Goal: Task Accomplishment & Management: Use online tool/utility

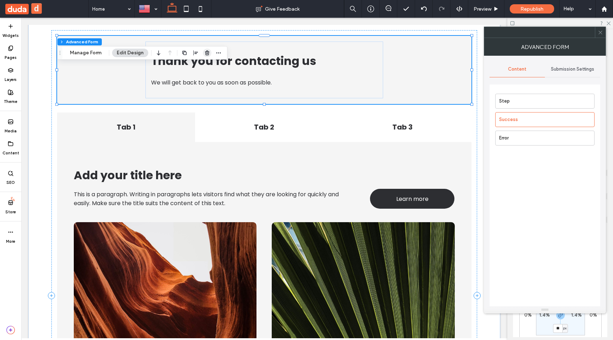
click at [206, 55] on icon "button" at bounding box center [207, 53] width 6 height 6
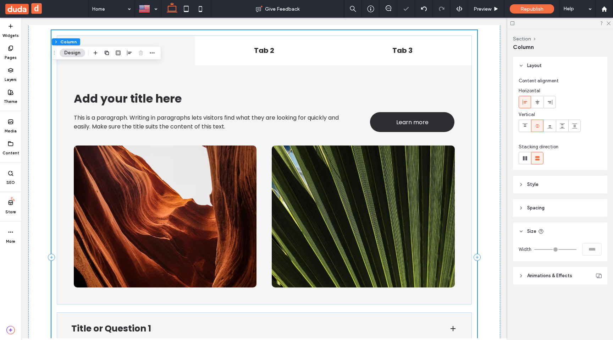
click at [95, 32] on div "Tab 1 Tab 2 Tab 3 This is a paragraph. Writing in paragraphs lets visitors find…" at bounding box center [264, 257] width 426 height 454
click at [96, 53] on use "button" at bounding box center [96, 53] width 4 height 4
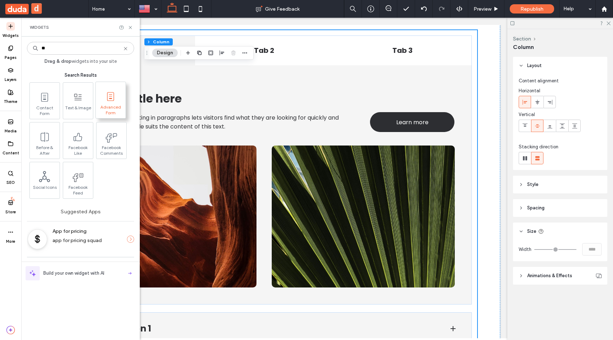
type input "**"
click at [111, 101] on icon at bounding box center [110, 96] width 11 height 11
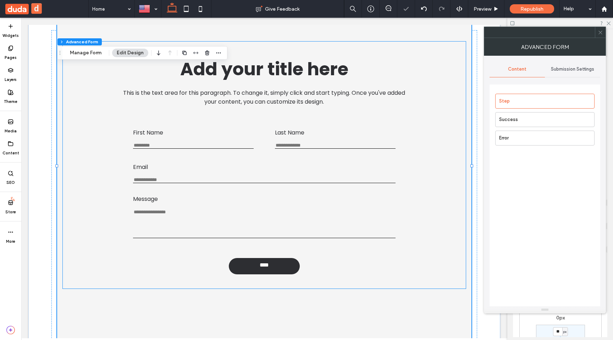
click at [110, 108] on div "Add your title here This is the text area for this paragraph. To change it, sim…" at bounding box center [264, 81] width 391 height 62
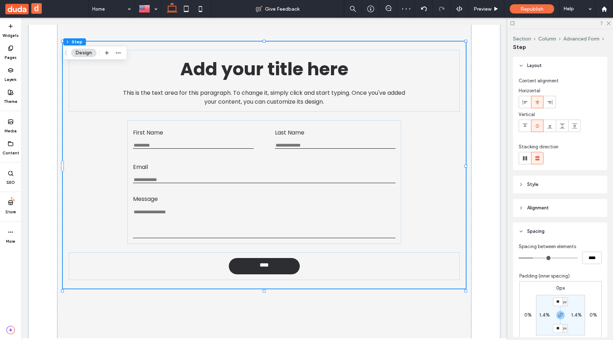
click at [73, 177] on div "Add your title here This is the text area for this paragraph. To change it, sim…" at bounding box center [264, 165] width 403 height 247
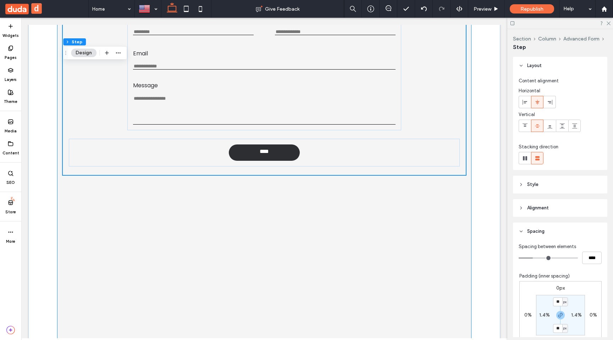
scroll to position [303, 0]
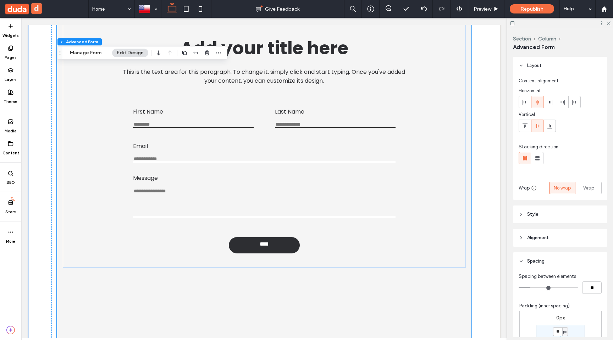
scroll to position [0, 0]
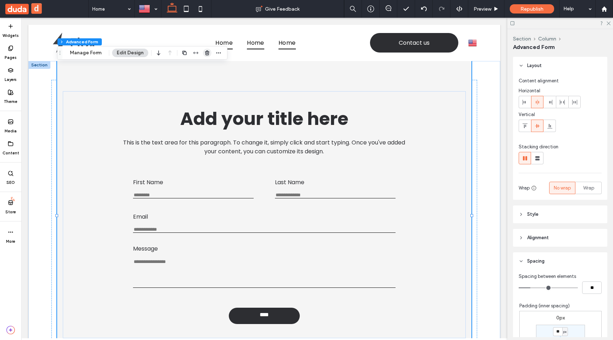
click at [204, 53] on icon "button" at bounding box center [207, 53] width 6 height 6
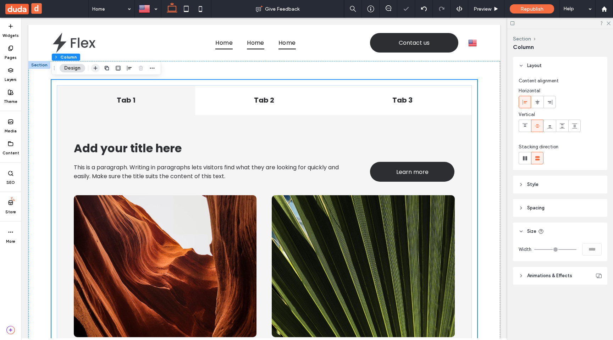
click at [94, 68] on use "button" at bounding box center [96, 68] width 4 height 4
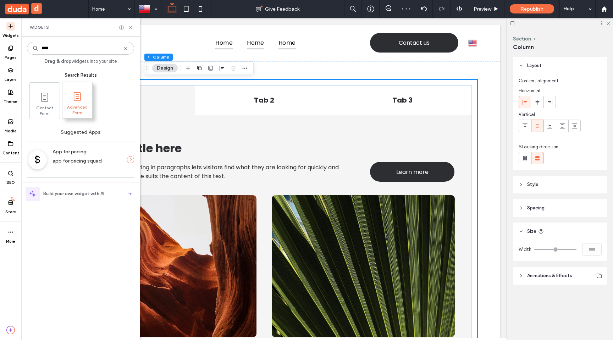
type input "****"
click at [75, 110] on span "Advanced Form" at bounding box center [77, 109] width 30 height 10
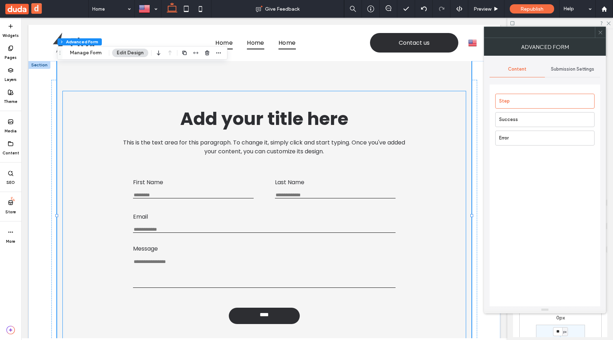
click at [101, 117] on h1 "Add your title here" at bounding box center [264, 118] width 342 height 27
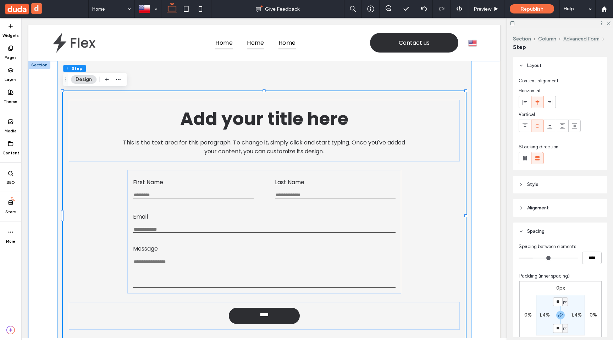
click at [131, 79] on div "Add your title here This is the text area for this paragraph. To change it, sim…" at bounding box center [264, 214] width 414 height 709
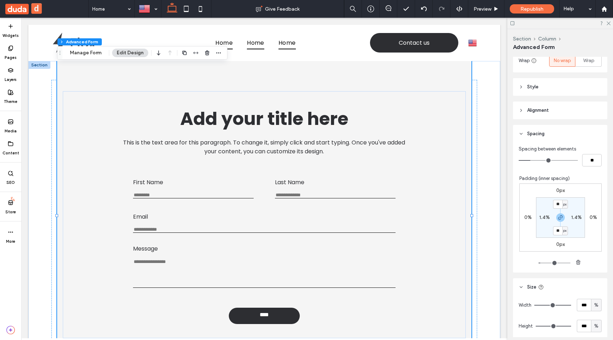
scroll to position [189, 0]
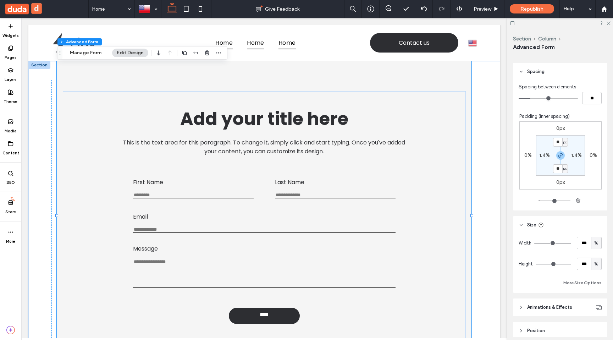
click at [593, 245] on div "%" at bounding box center [596, 242] width 7 height 7
click at [596, 299] on div "A" at bounding box center [596, 305] width 10 height 12
type input "*"
click at [598, 266] on span "%" at bounding box center [596, 263] width 4 height 7
click at [595, 321] on div "A" at bounding box center [596, 326] width 10 height 12
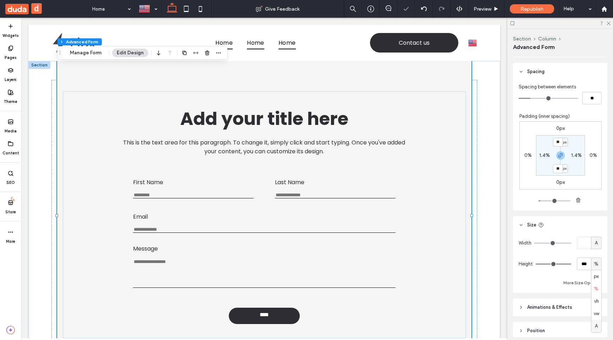
type input "*"
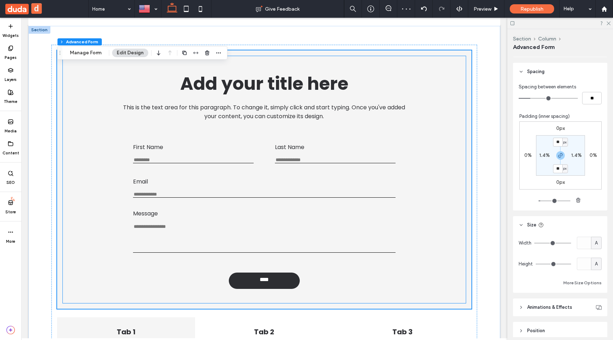
scroll to position [39, 0]
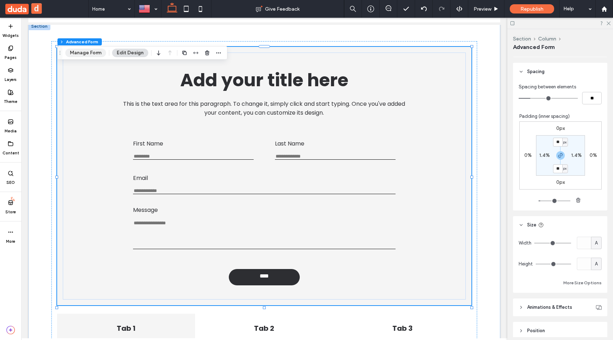
click at [87, 54] on button "Manage Form" at bounding box center [85, 53] width 41 height 9
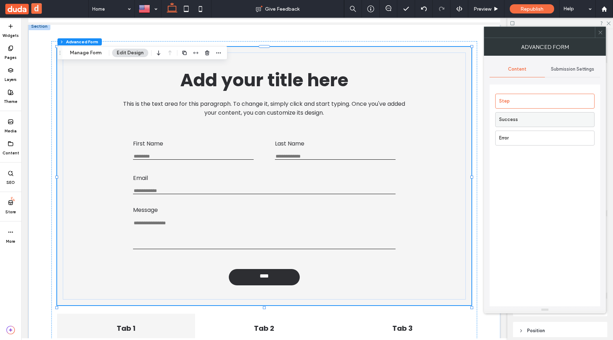
click at [502, 119] on label "Success" at bounding box center [546, 119] width 95 height 14
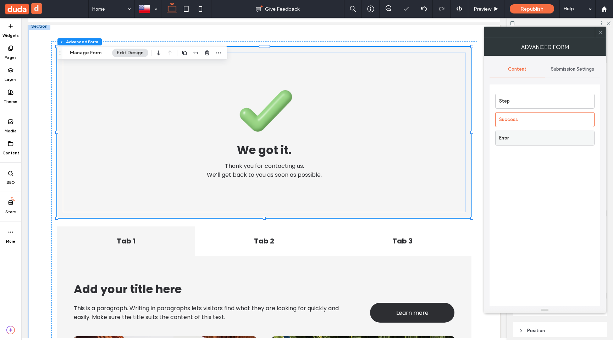
click at [503, 134] on label "Error" at bounding box center [546, 138] width 95 height 14
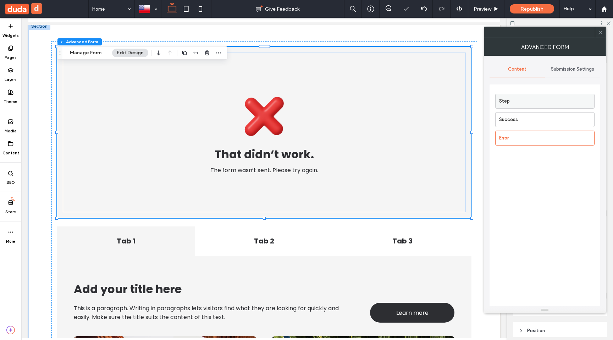
click at [549, 99] on label "Step" at bounding box center [546, 101] width 95 height 14
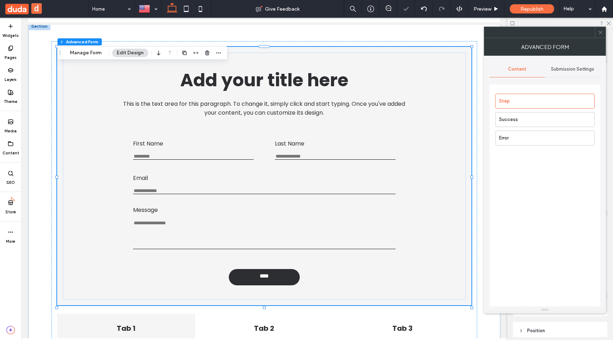
click at [603, 34] on icon at bounding box center [600, 32] width 5 height 5
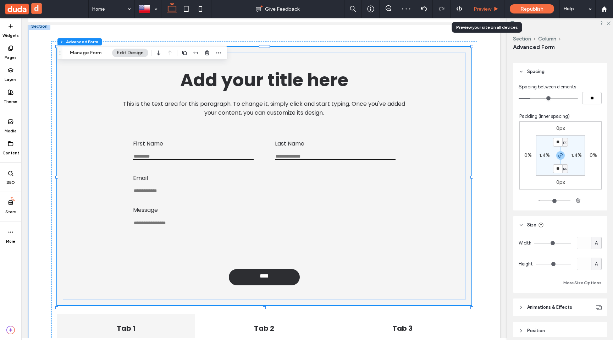
click at [497, 14] on div "Preview" at bounding box center [486, 9] width 36 height 18
click at [481, 9] on span "Preview" at bounding box center [483, 9] width 18 height 6
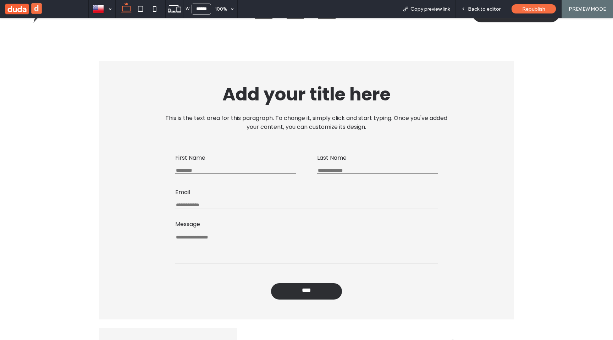
scroll to position [31, 0]
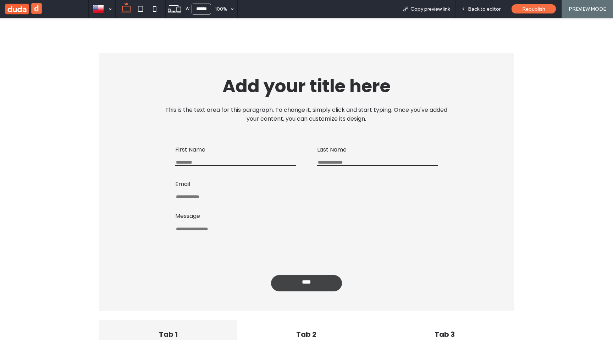
click at [315, 282] on link "****" at bounding box center [306, 283] width 71 height 16
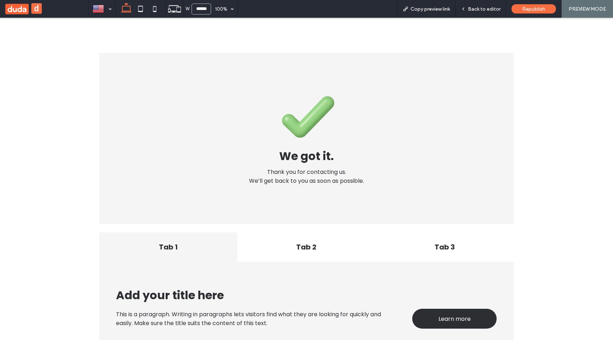
scroll to position [21, 0]
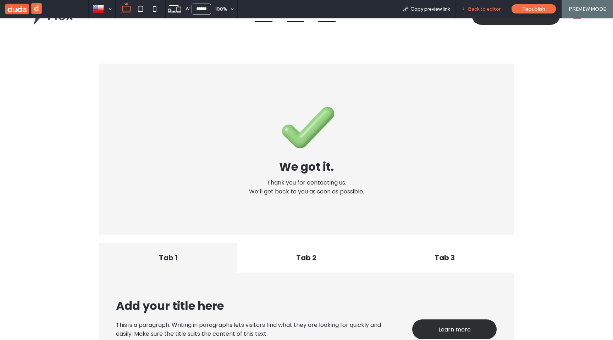
click at [471, 11] on span "Back to editor" at bounding box center [484, 9] width 33 height 6
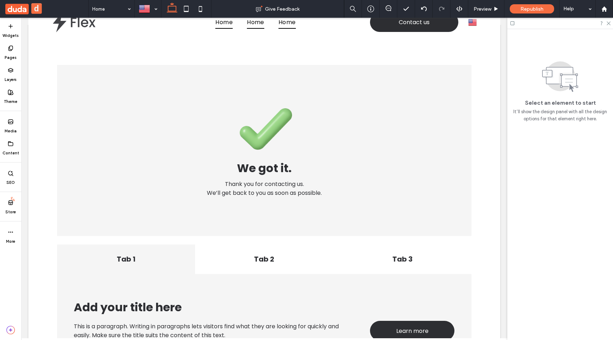
scroll to position [28, 0]
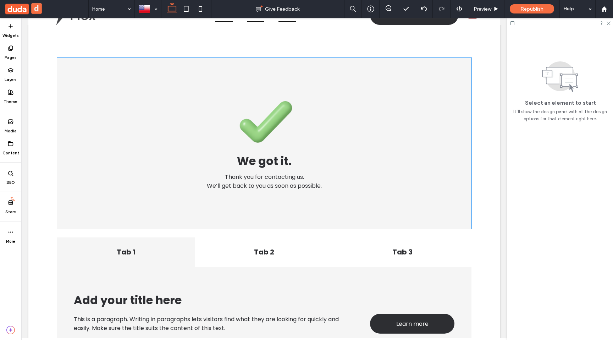
click at [323, 85] on div "We got it. Thank you for contacting us. We’ll get back to you as soon as possib…" at bounding box center [264, 143] width 403 height 160
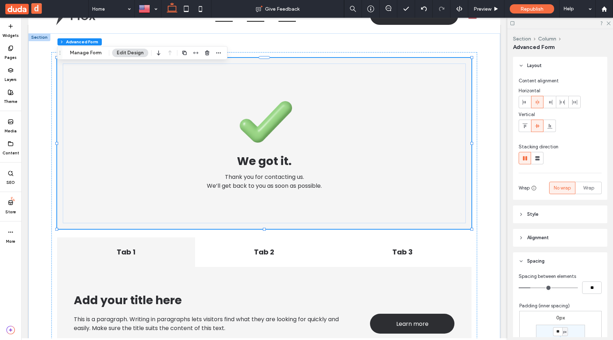
click at [98, 48] on div "Section Column Advanced Form Manage Form Edit Design" at bounding box center [142, 52] width 170 height 13
click at [95, 55] on button "Manage Form" at bounding box center [85, 53] width 41 height 9
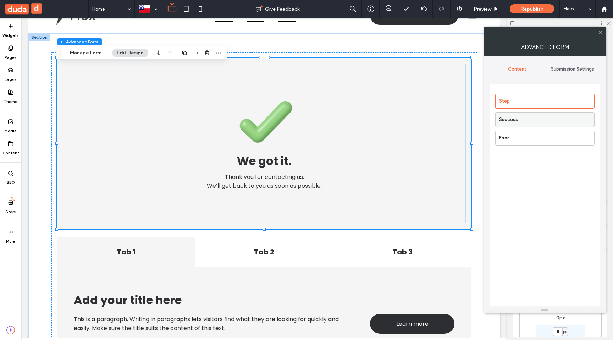
click at [527, 120] on label "Success" at bounding box center [546, 119] width 95 height 14
click at [526, 100] on label "Step" at bounding box center [546, 101] width 95 height 14
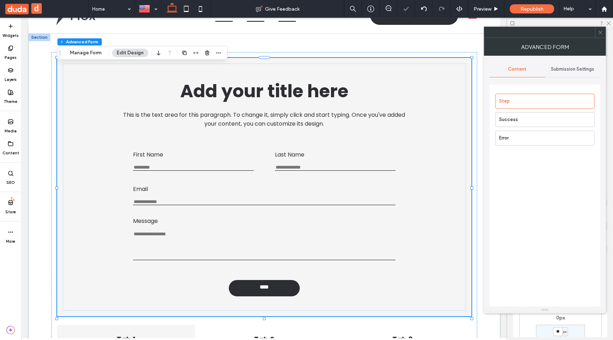
click at [601, 32] on use at bounding box center [600, 33] width 4 height 4
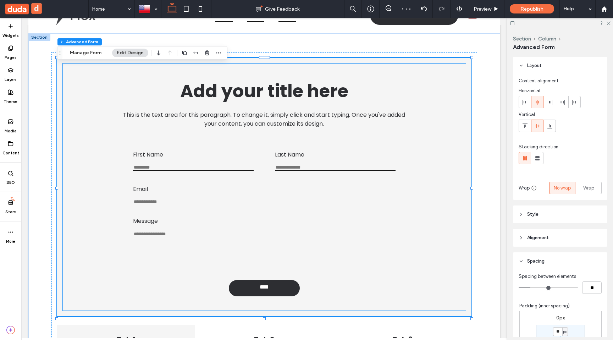
click at [432, 89] on h1 "Add your title here" at bounding box center [264, 91] width 342 height 27
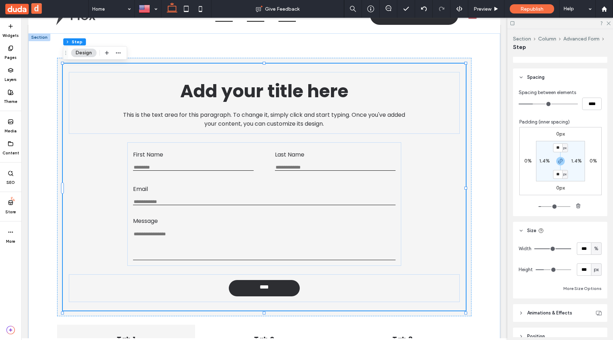
scroll to position [156, 0]
click at [59, 66] on div "Add your title here This is the text area for this paragraph. To change it, sim…" at bounding box center [264, 187] width 414 height 258
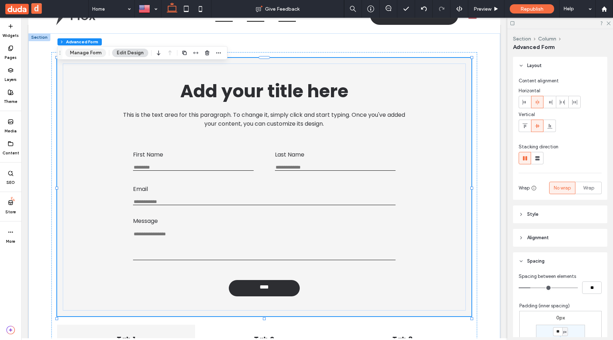
click at [88, 49] on button "Manage Form" at bounding box center [85, 53] width 41 height 9
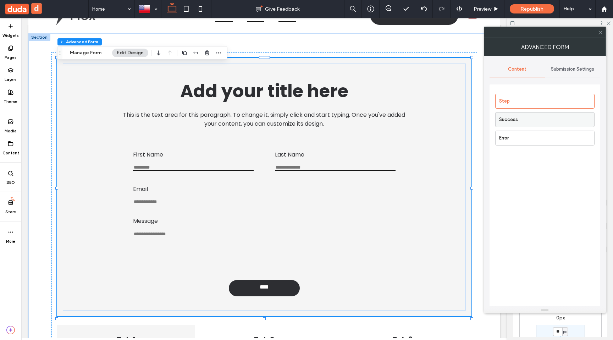
click at [540, 121] on label "Success" at bounding box center [546, 119] width 95 height 14
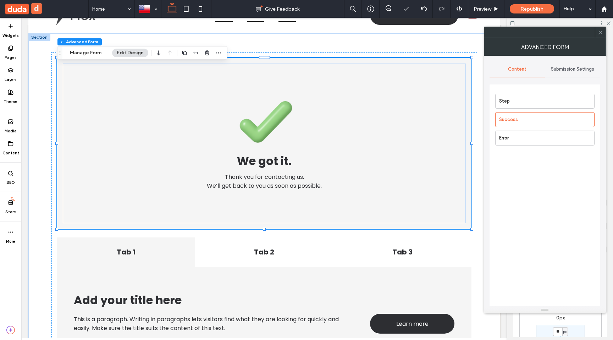
click at [599, 33] on icon at bounding box center [600, 32] width 5 height 5
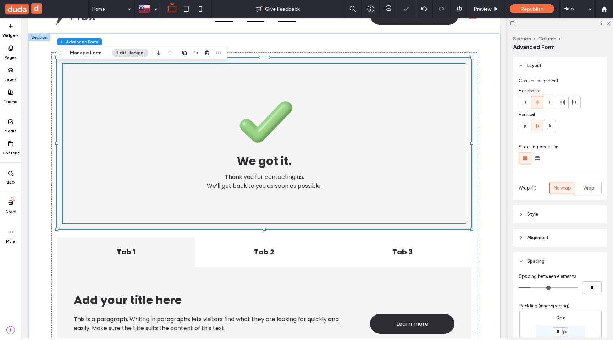
click at [453, 112] on div "We got it. Thank you for contacting us. We’ll get back to you as soon as possib…" at bounding box center [264, 143] width 403 height 160
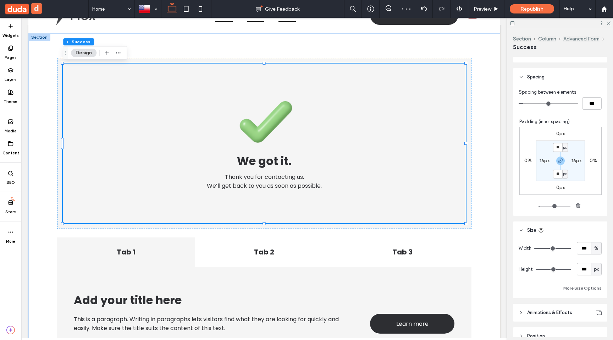
scroll to position [172, 0]
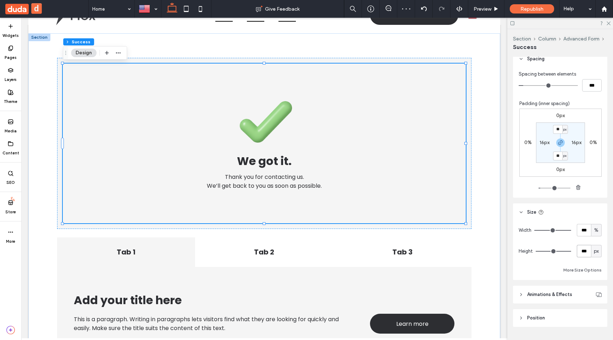
click at [587, 251] on input "***" at bounding box center [584, 251] width 14 height 12
type input "***"
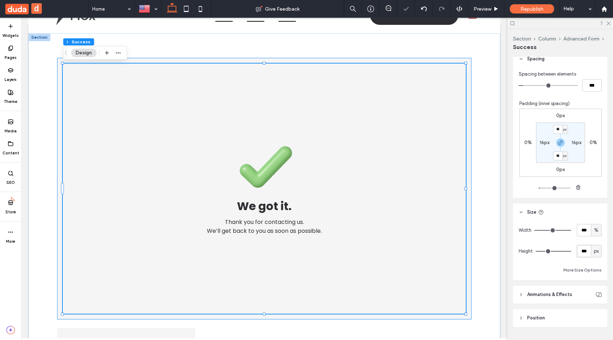
click at [59, 71] on div "We got it. Thank you for contacting us. We’ll get back to you as soon as possib…" at bounding box center [264, 188] width 414 height 261
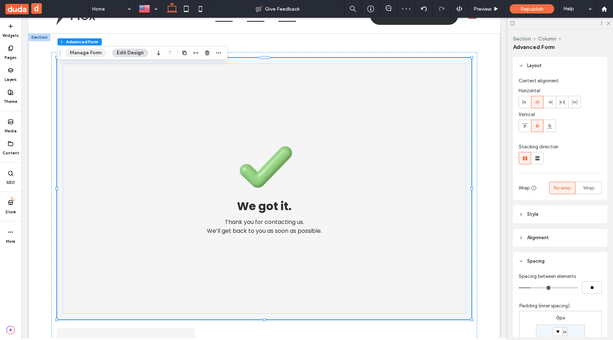
click at [87, 51] on button "Manage Form" at bounding box center [85, 53] width 41 height 9
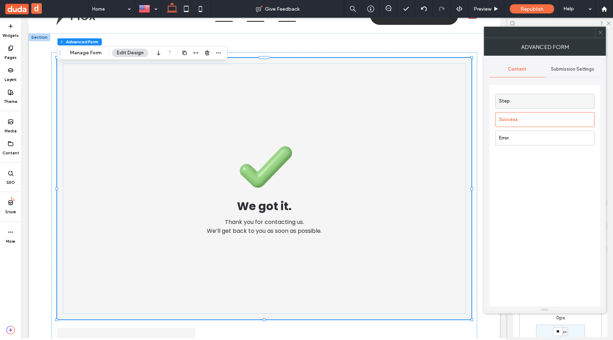
click at [562, 94] on label "Step" at bounding box center [546, 101] width 95 height 14
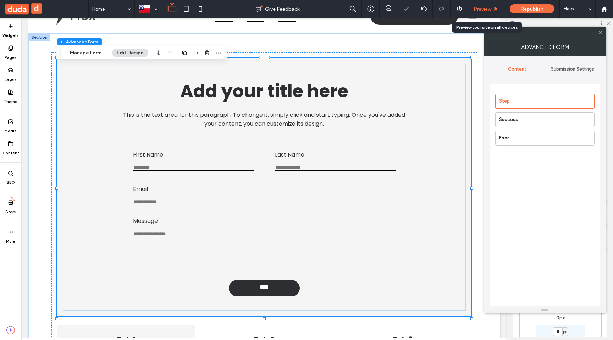
click at [491, 12] on div "Preview" at bounding box center [486, 9] width 36 height 18
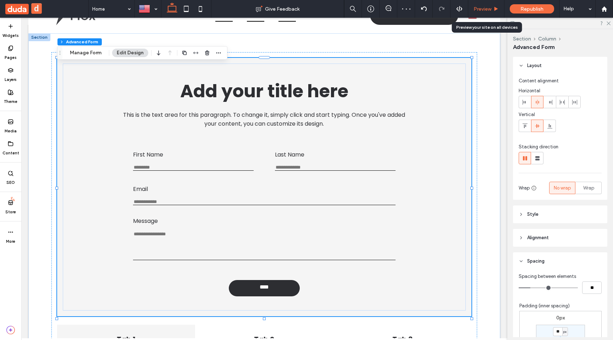
click at [489, 4] on div "Preview" at bounding box center [486, 9] width 36 height 18
click at [484, 10] on span "Preview" at bounding box center [483, 9] width 18 height 6
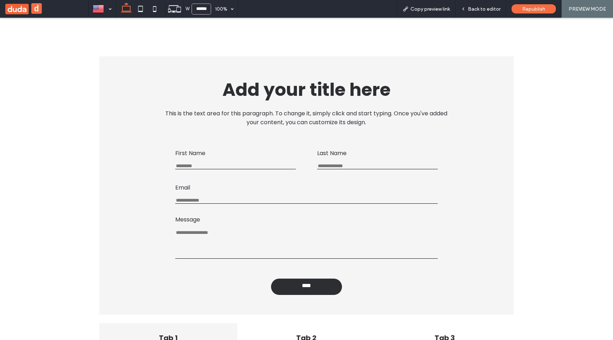
scroll to position [21, 0]
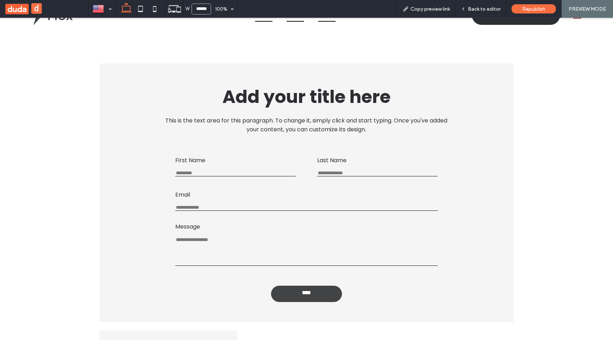
click at [303, 297] on span "****" at bounding box center [306, 293] width 14 height 9
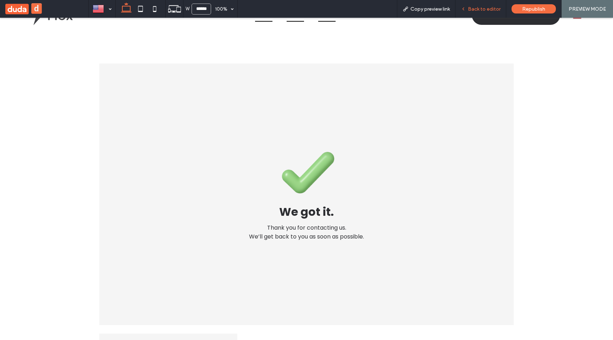
click at [481, 7] on span "Back to editor" at bounding box center [484, 9] width 33 height 6
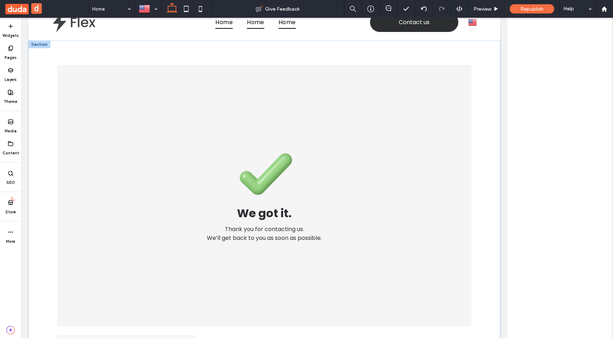
scroll to position [28, 0]
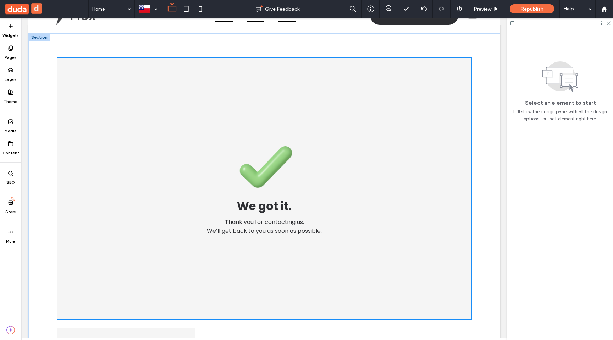
click at [201, 103] on div "We got it. Thank you for contacting us. We’ll get back to you as soon as possib…" at bounding box center [264, 188] width 403 height 250
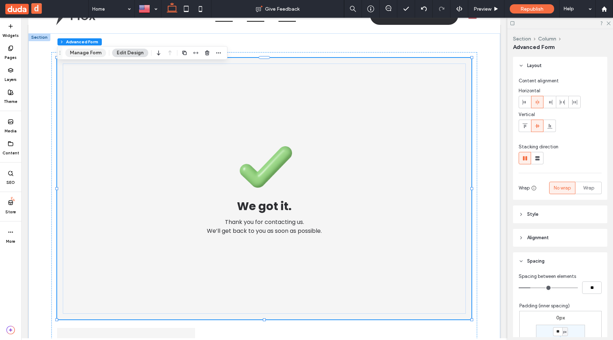
click at [75, 56] on button "Manage Form" at bounding box center [85, 53] width 41 height 9
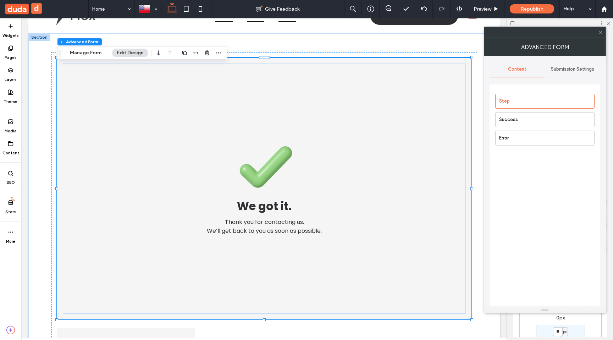
click at [512, 145] on div "Step Success Error" at bounding box center [545, 212] width 111 height 256
click at [520, 137] on label "Error" at bounding box center [546, 138] width 95 height 14
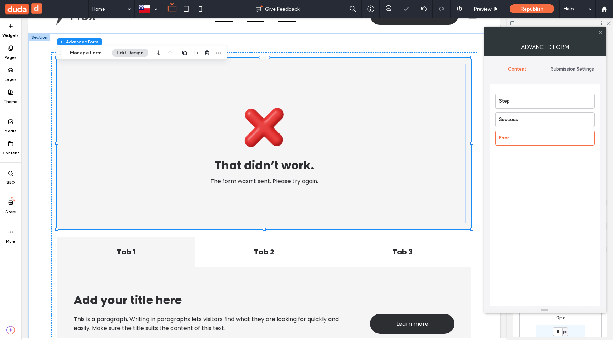
click at [599, 35] on span at bounding box center [600, 32] width 5 height 11
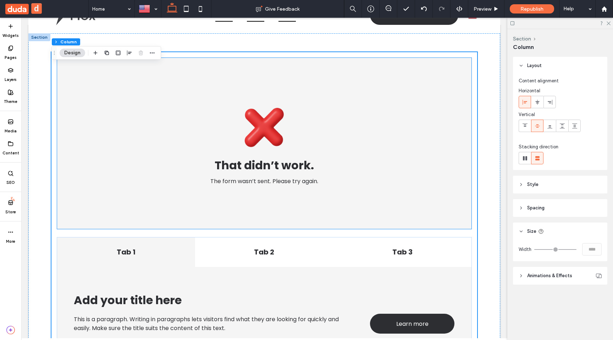
click at [93, 92] on div "That didn’t work. The form wasn’t sent. Please try again." at bounding box center [264, 143] width 403 height 160
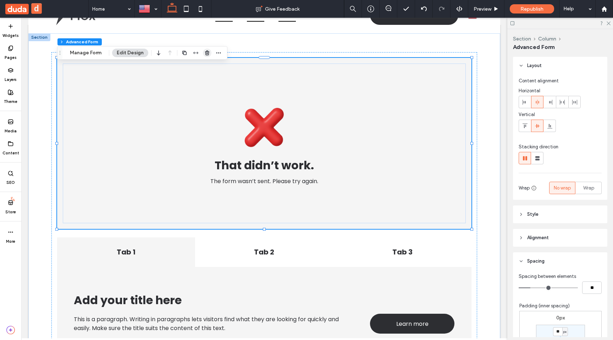
click at [206, 54] on icon "button" at bounding box center [207, 53] width 6 height 6
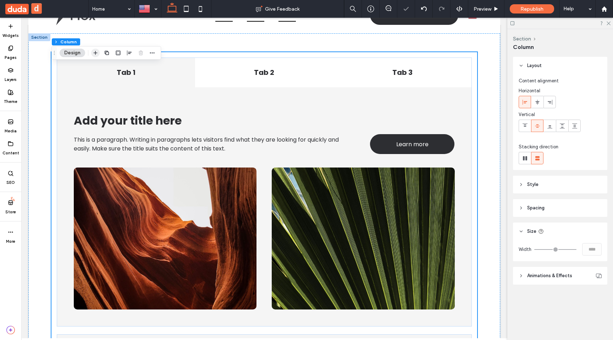
click at [96, 54] on icon "button" at bounding box center [96, 53] width 6 height 6
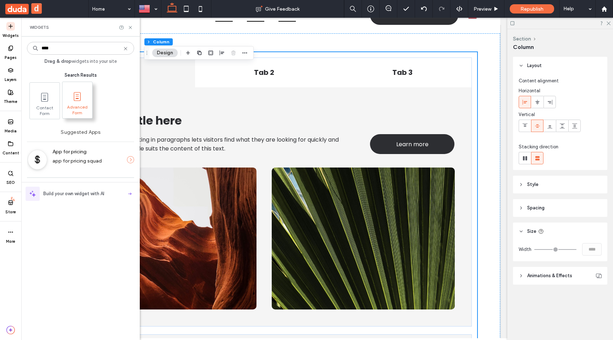
type input "****"
click at [81, 90] on span at bounding box center [77, 96] width 30 height 16
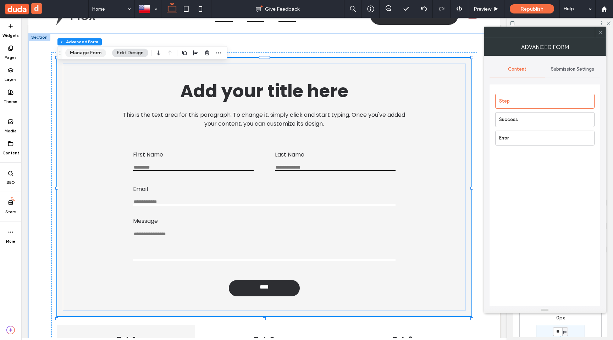
click at [96, 53] on button "Manage Form" at bounding box center [85, 53] width 41 height 9
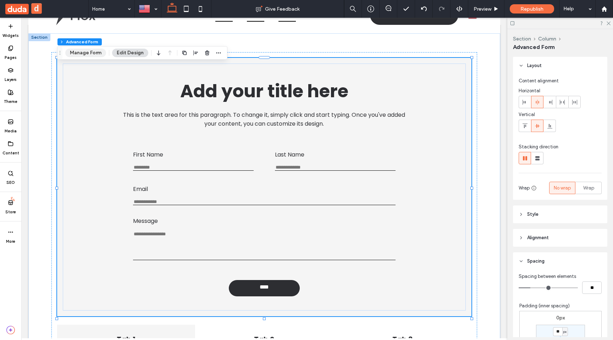
click at [96, 53] on button "Manage Form" at bounding box center [85, 53] width 41 height 9
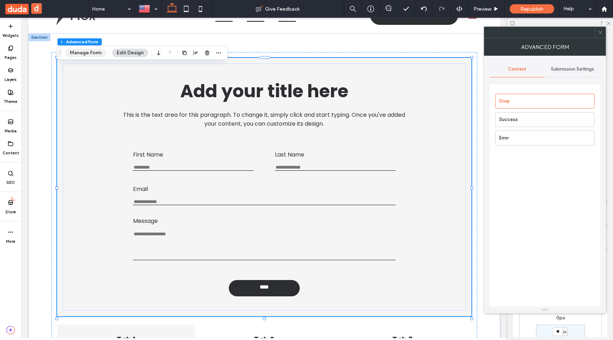
click at [96, 53] on button "Manage Form" at bounding box center [85, 53] width 41 height 9
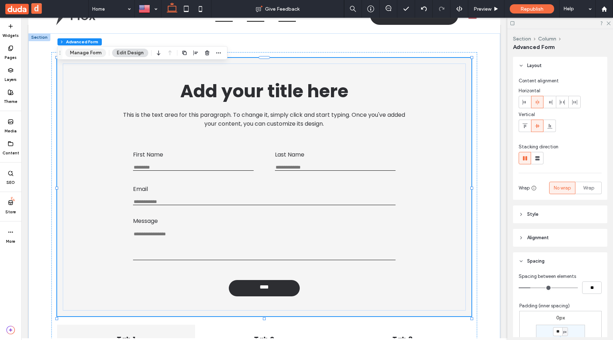
click at [82, 51] on button "Manage Form" at bounding box center [85, 53] width 41 height 9
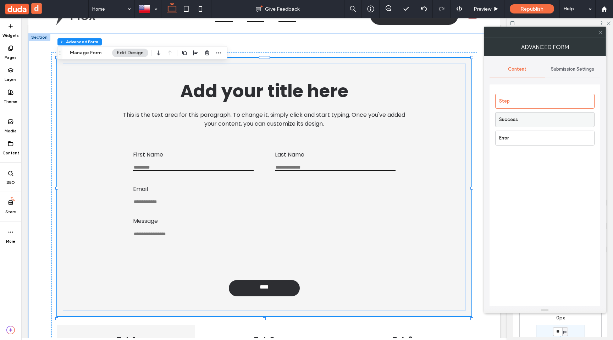
click at [560, 125] on label "Success" at bounding box center [546, 119] width 95 height 14
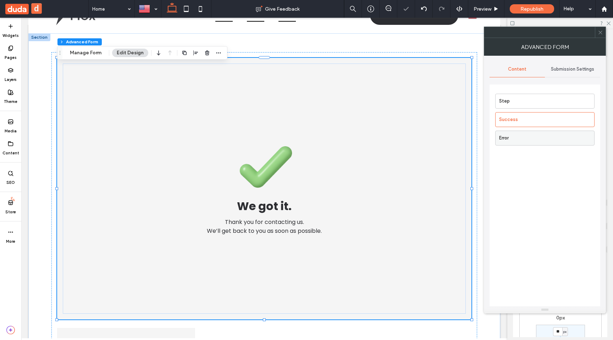
click at [541, 134] on label "Error" at bounding box center [546, 138] width 95 height 14
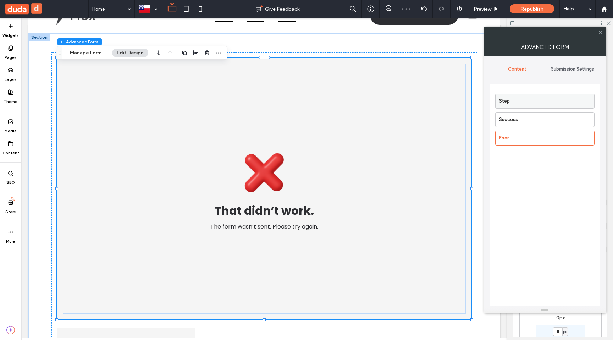
click at [539, 100] on label "Step" at bounding box center [546, 101] width 95 height 14
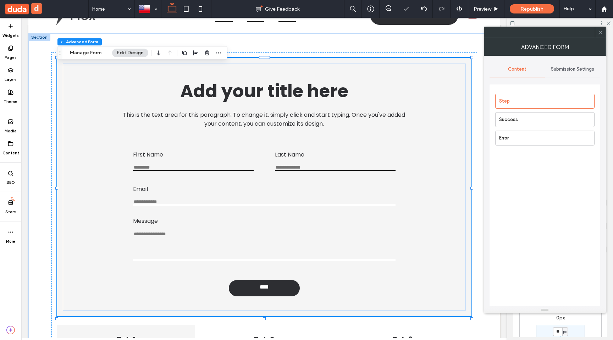
click at [599, 34] on icon at bounding box center [600, 32] width 5 height 5
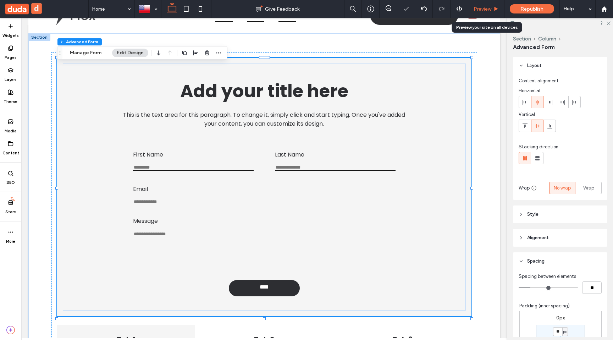
click at [489, 10] on span "Preview" at bounding box center [483, 9] width 18 height 6
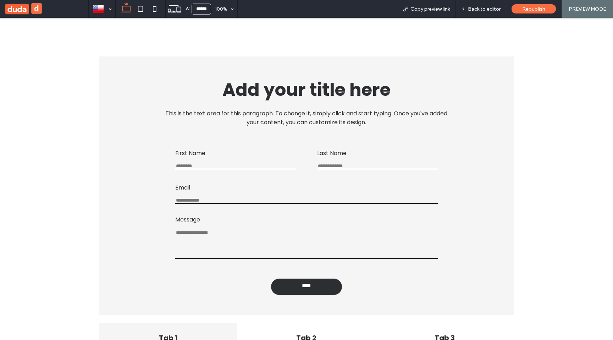
scroll to position [21, 0]
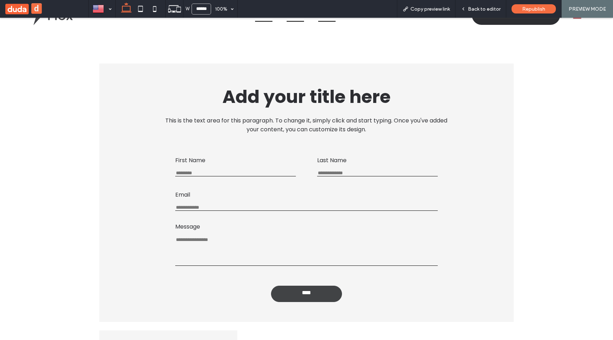
click at [297, 300] on link "****" at bounding box center [306, 294] width 71 height 16
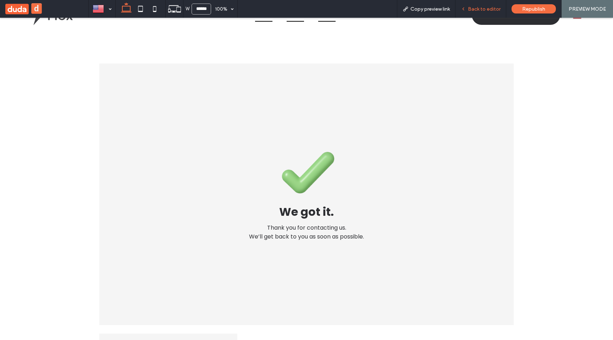
click at [471, 10] on span "Back to editor" at bounding box center [484, 9] width 33 height 6
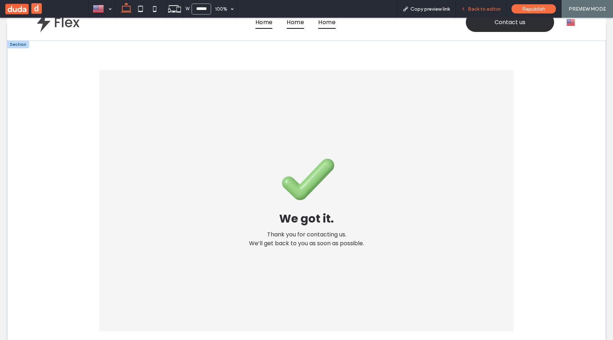
scroll to position [28, 0]
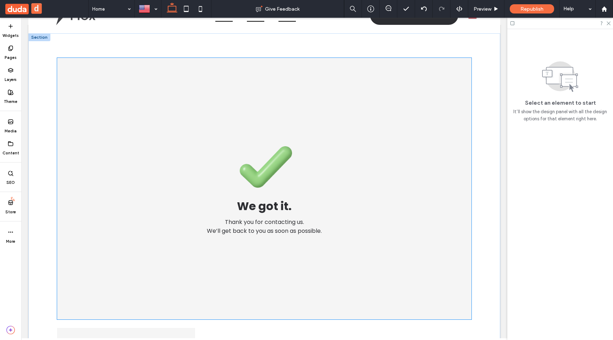
click at [219, 85] on div "We got it. Thank you for contacting us. We’ll get back to you as soon as possib…" at bounding box center [264, 188] width 403 height 250
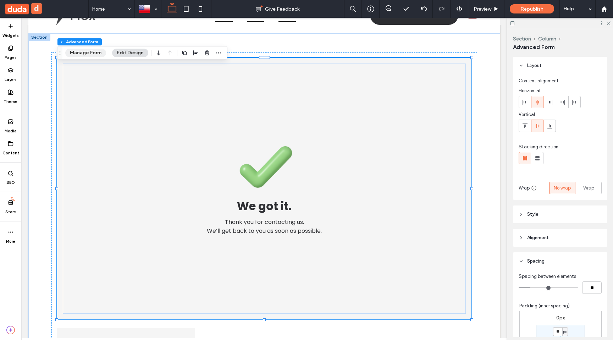
click at [75, 56] on button "Manage Form" at bounding box center [85, 53] width 41 height 9
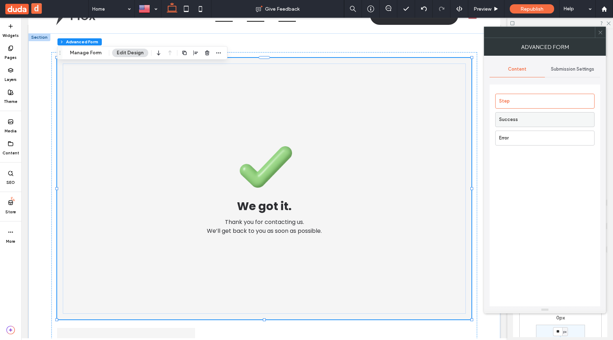
click at [512, 117] on label "Success" at bounding box center [546, 119] width 95 height 14
click at [512, 106] on label "Step" at bounding box center [546, 101] width 95 height 14
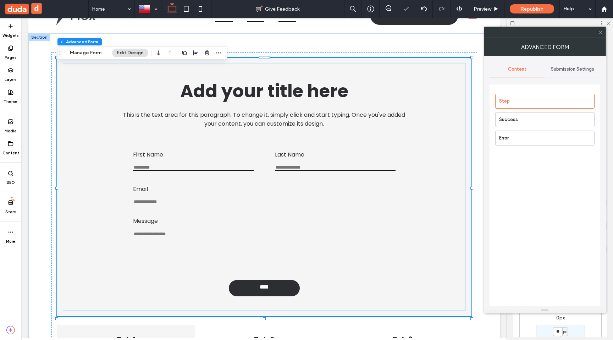
click at [600, 35] on span at bounding box center [600, 32] width 5 height 11
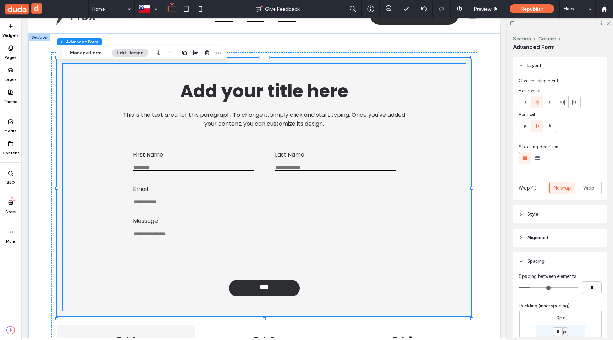
click at [325, 82] on span "Add your title here" at bounding box center [264, 90] width 168 height 25
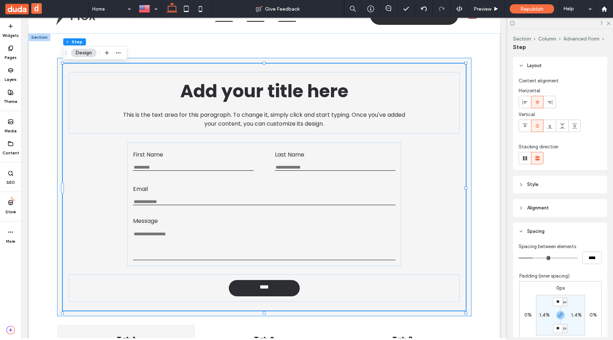
click at [62, 61] on div at bounding box center [62, 62] width 3 height 3
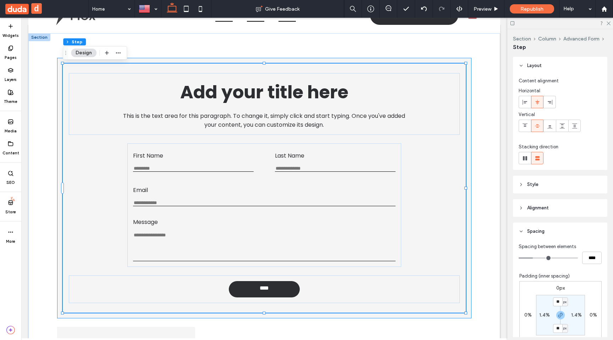
type input "***"
click at [58, 60] on div "Add your title here This is the text area for this paragraph. To change it, sim…" at bounding box center [264, 188] width 414 height 260
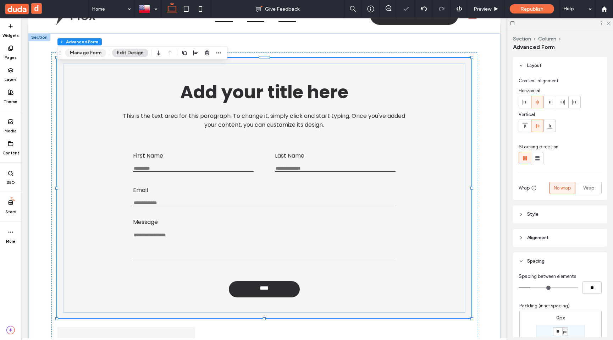
click at [76, 52] on button "Manage Form" at bounding box center [85, 53] width 41 height 9
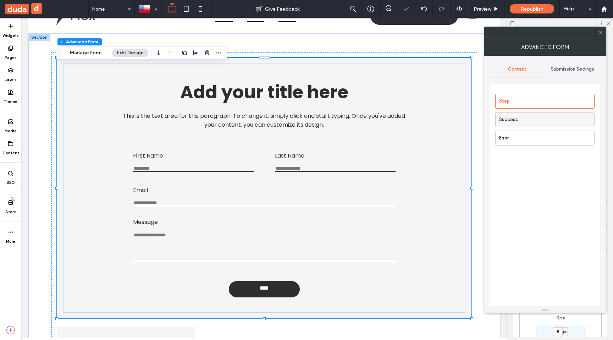
click at [528, 120] on label "Success" at bounding box center [546, 119] width 95 height 14
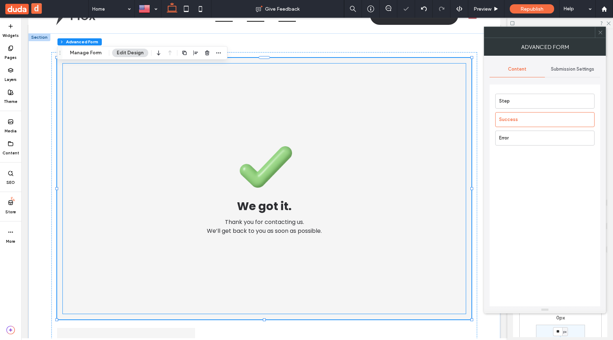
click at [392, 98] on div "We got it. Thank you for contacting us. We’ll get back to you as soon as possib…" at bounding box center [264, 188] width 403 height 250
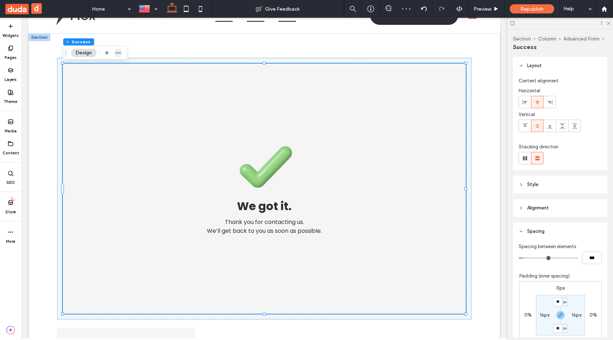
click at [116, 53] on icon "button" at bounding box center [118, 53] width 6 height 6
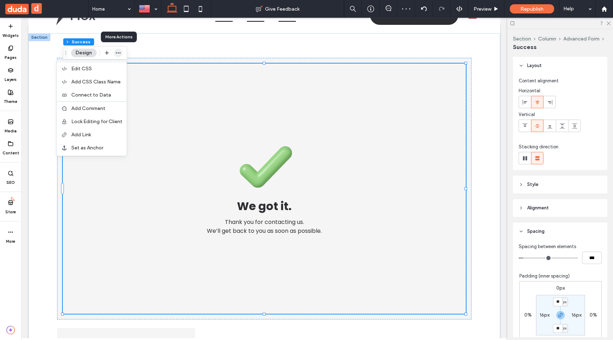
click at [116, 53] on icon "button" at bounding box center [118, 53] width 6 height 6
